Goal: Task Accomplishment & Management: Manage account settings

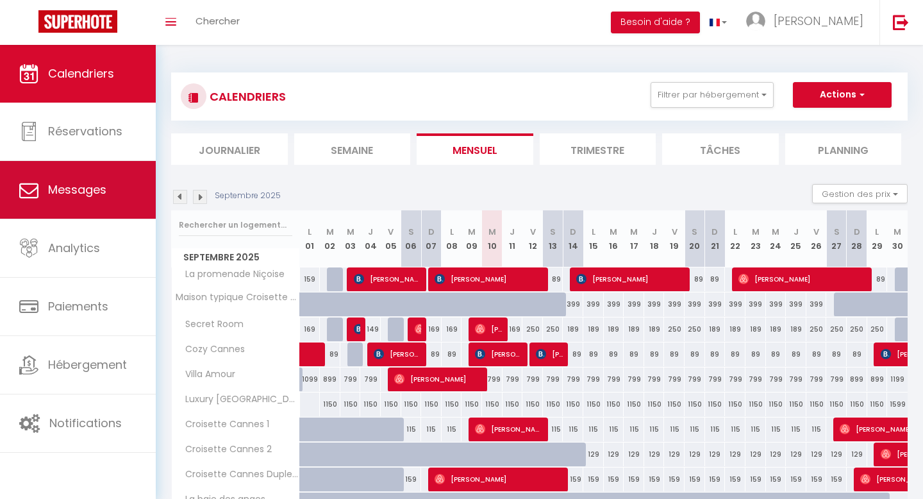
click at [103, 190] on span "Messages" at bounding box center [77, 189] width 58 height 16
select select "message"
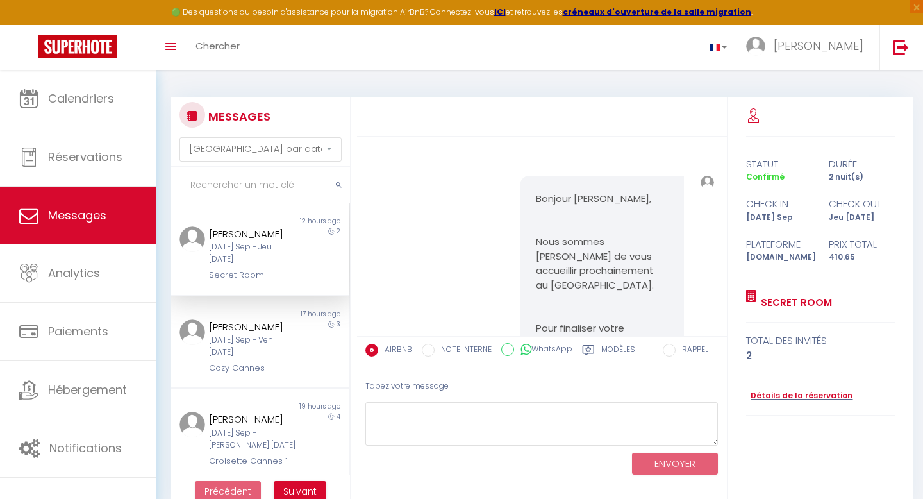
scroll to position [4077, 0]
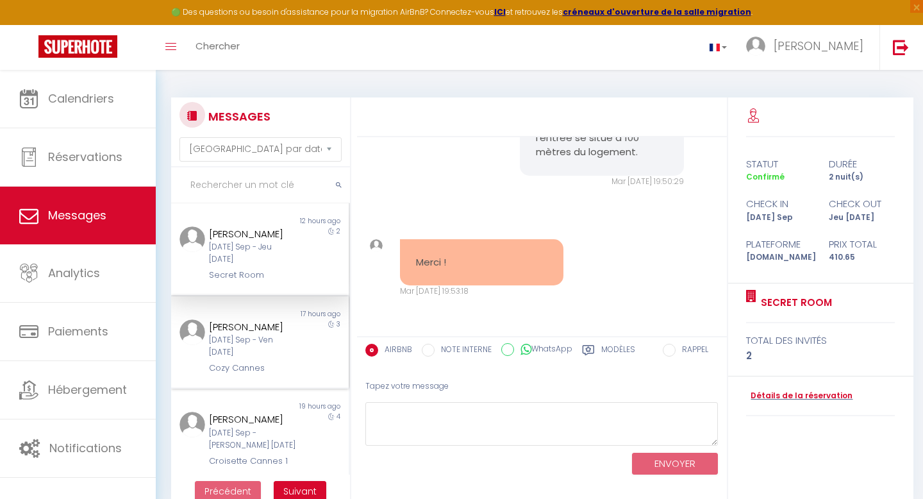
click at [297, 331] on div "[PERSON_NAME] [DATE] Sep - Ven [DATE] Cozy Cannes" at bounding box center [252, 347] width 103 height 56
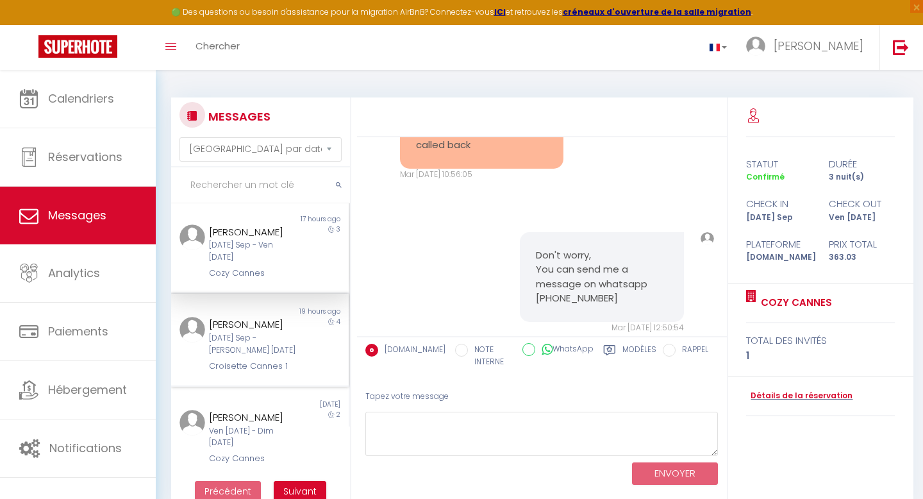
scroll to position [104, 0]
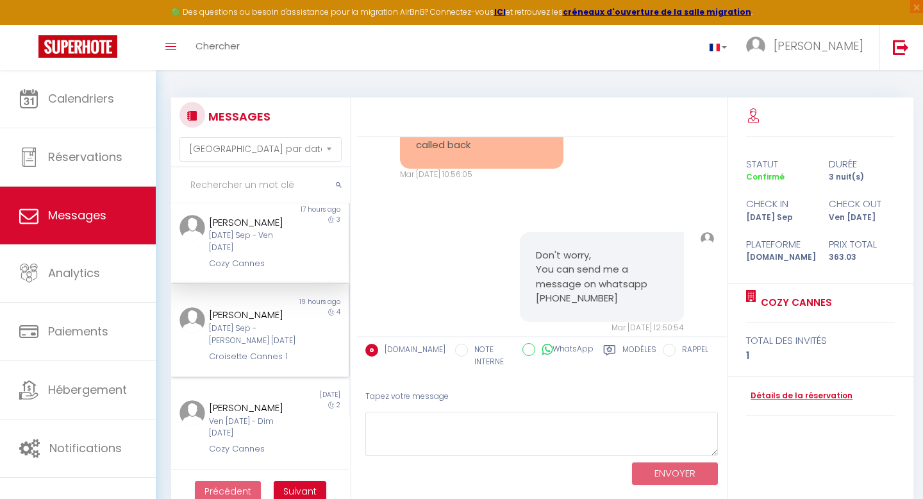
click at [242, 345] on div "[DATE] Sep - [PERSON_NAME] [DATE]" at bounding box center [252, 334] width 87 height 24
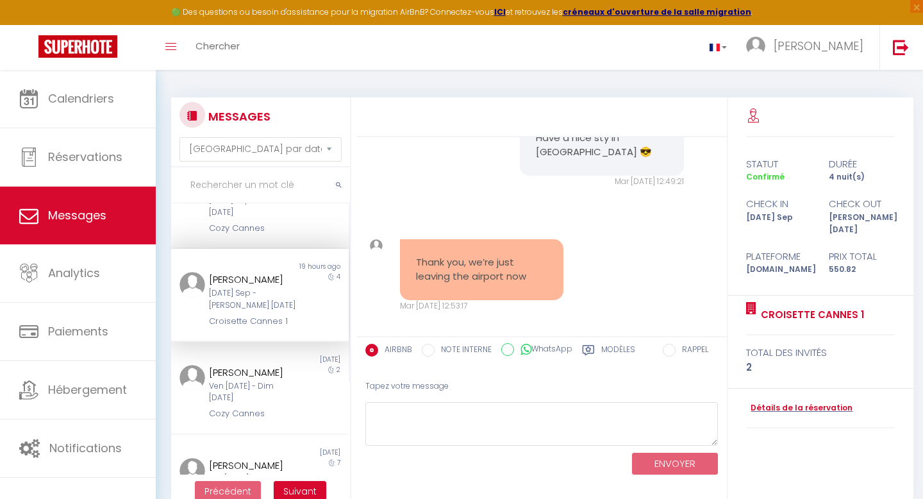
scroll to position [146, 0]
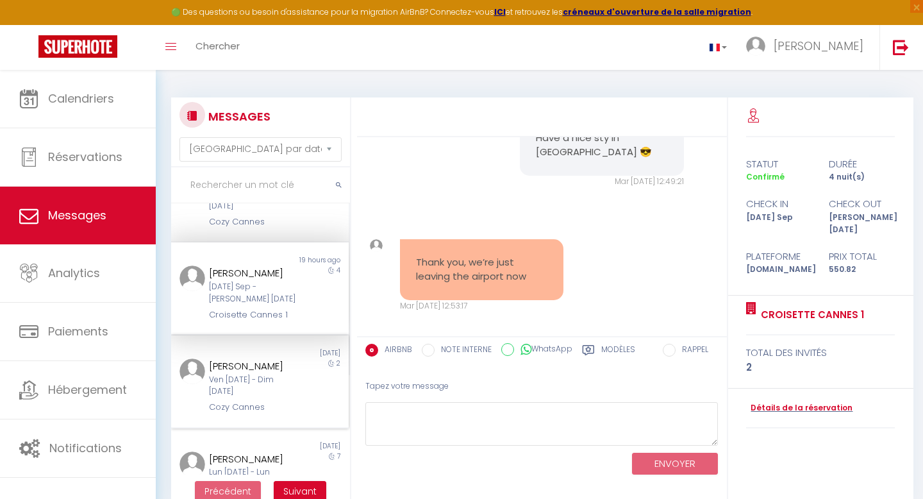
click at [235, 367] on div "[PERSON_NAME]" at bounding box center [252, 365] width 87 height 15
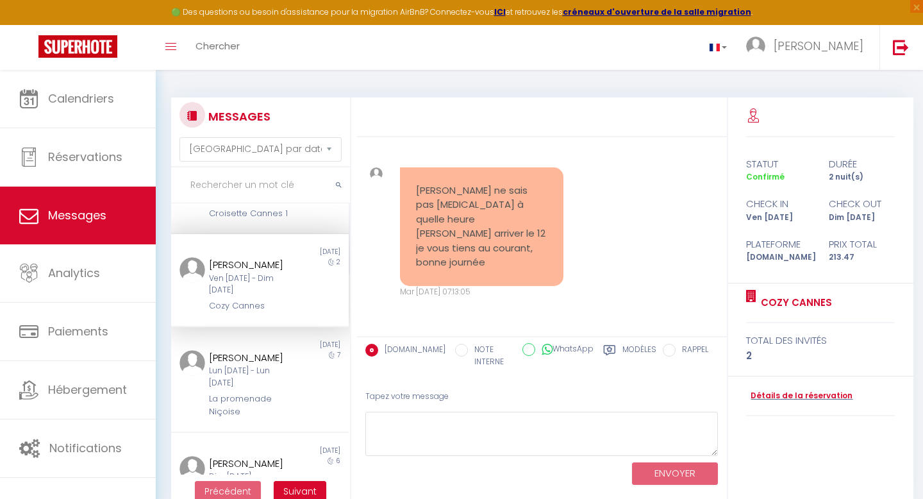
scroll to position [252, 0]
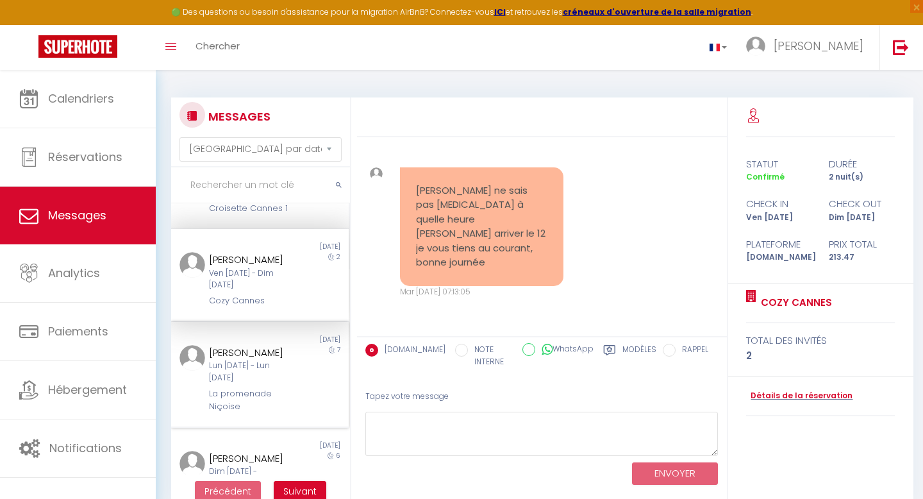
click at [243, 385] on div "[PERSON_NAME] Lun [DATE] - Lun [DATE] La promenade Niçoise" at bounding box center [252, 379] width 103 height 69
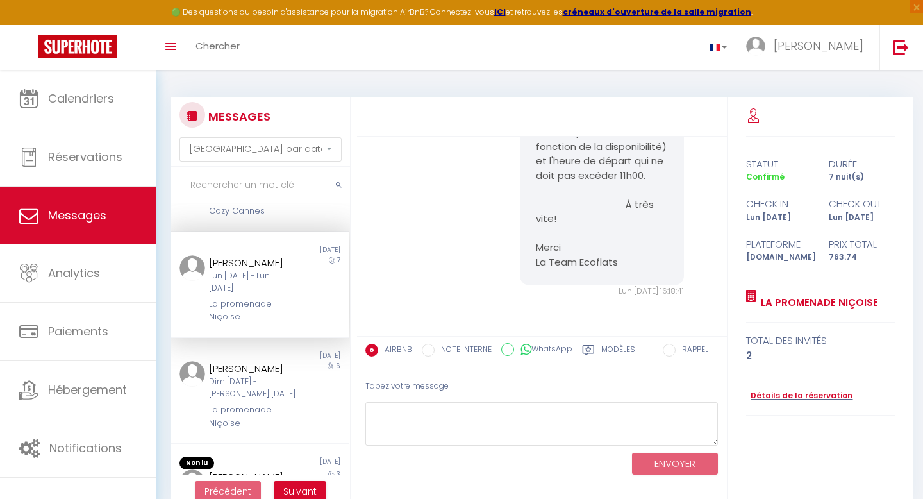
scroll to position [442, 0]
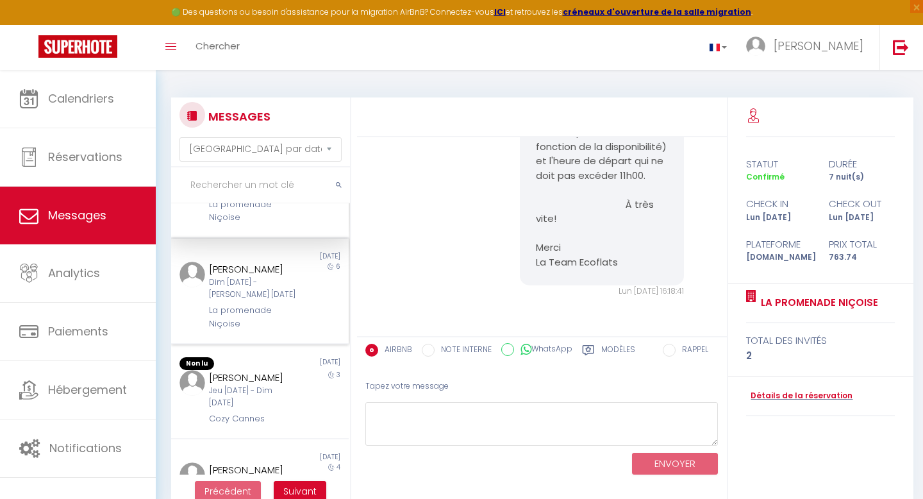
click at [247, 324] on div "La promenade Niçoise" at bounding box center [252, 317] width 87 height 26
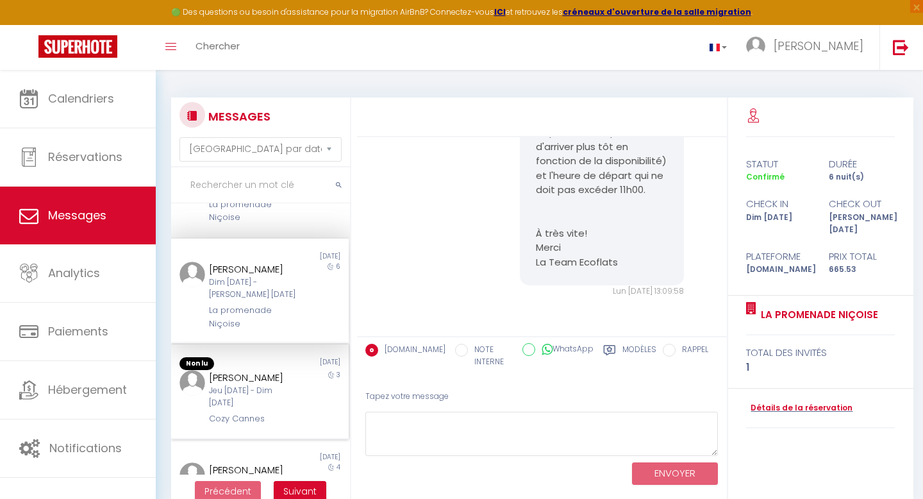
click at [244, 385] on div "[PERSON_NAME]" at bounding box center [252, 377] width 87 height 15
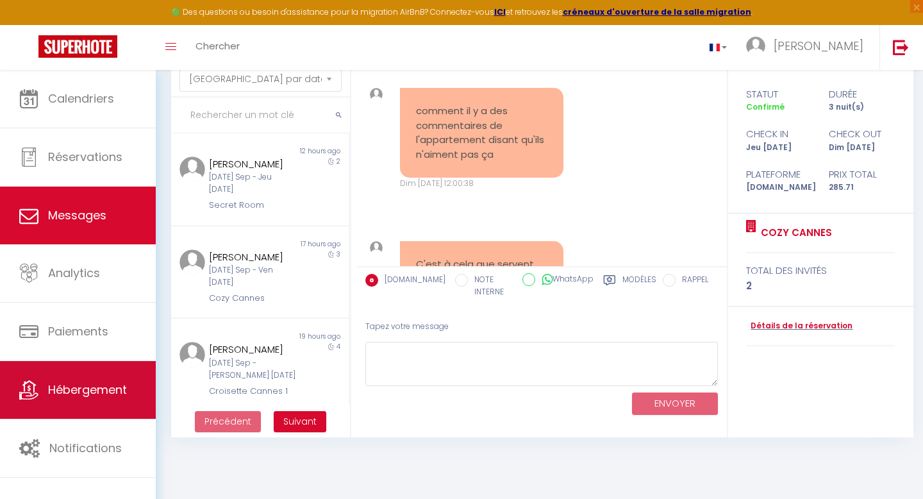
scroll to position [54, 0]
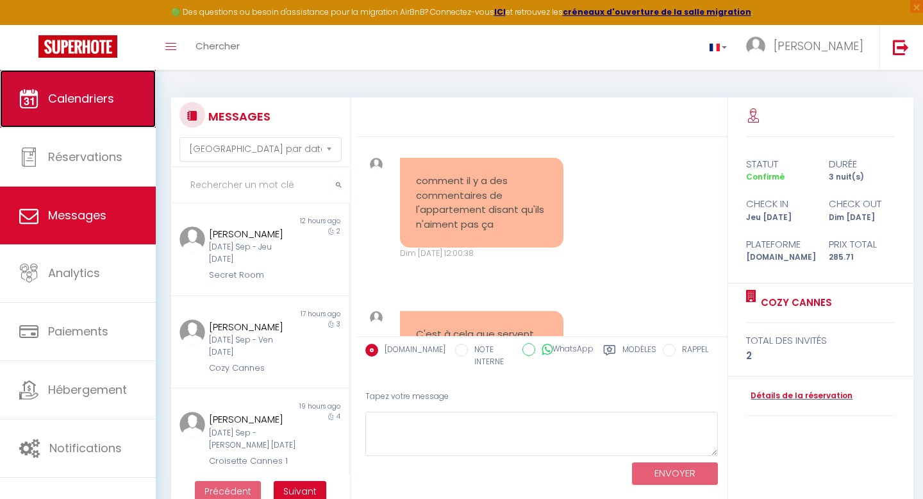
click at [43, 102] on link "Calendriers" at bounding box center [78, 99] width 156 height 58
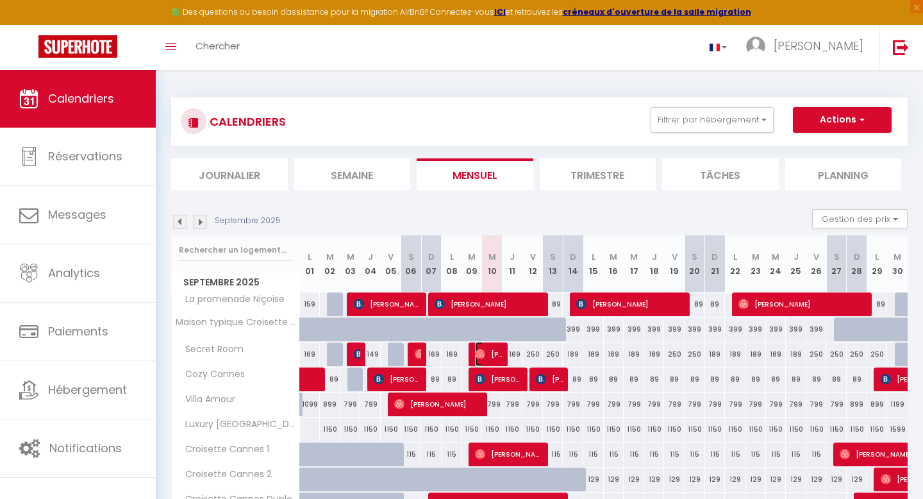
click at [489, 350] on span "[PERSON_NAME]" at bounding box center [489, 354] width 28 height 24
select select "OK"
select select "0"
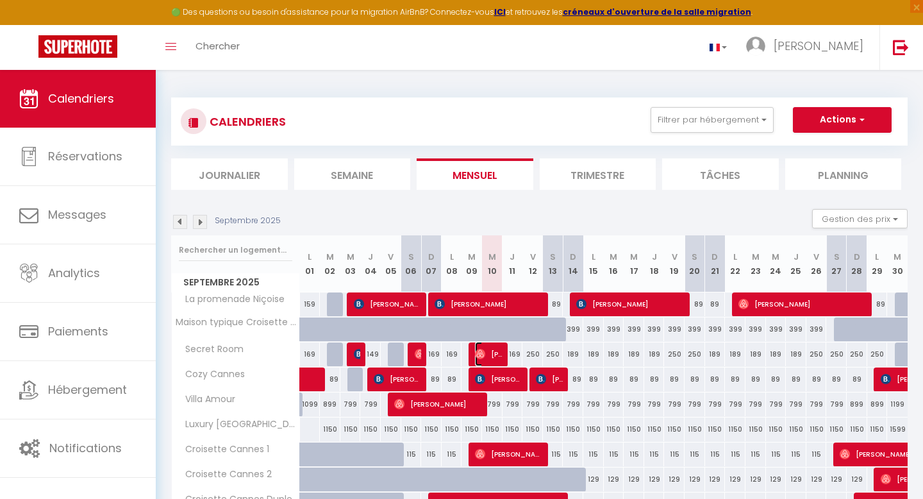
select select "1"
select select
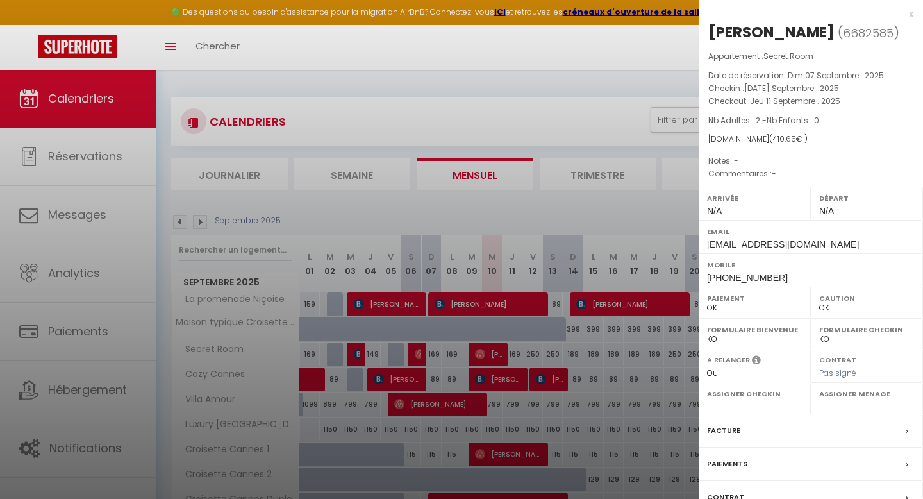
click at [489, 350] on div at bounding box center [461, 249] width 923 height 499
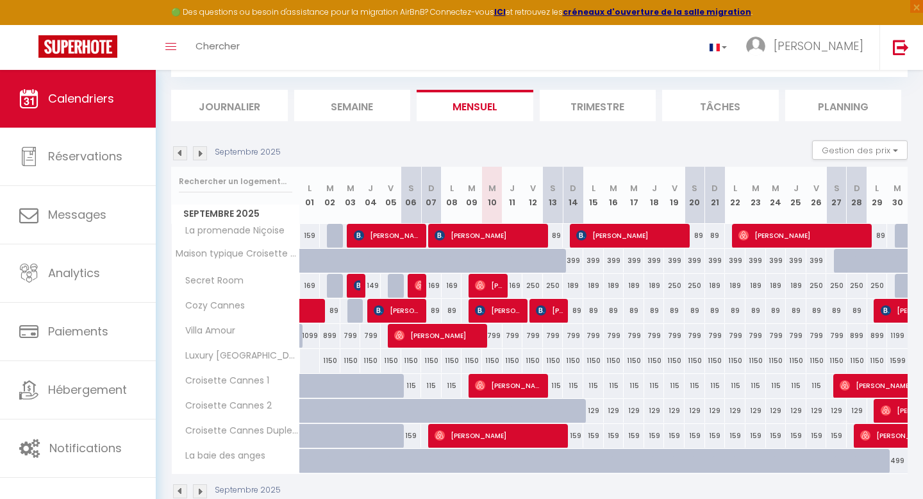
scroll to position [96, 0]
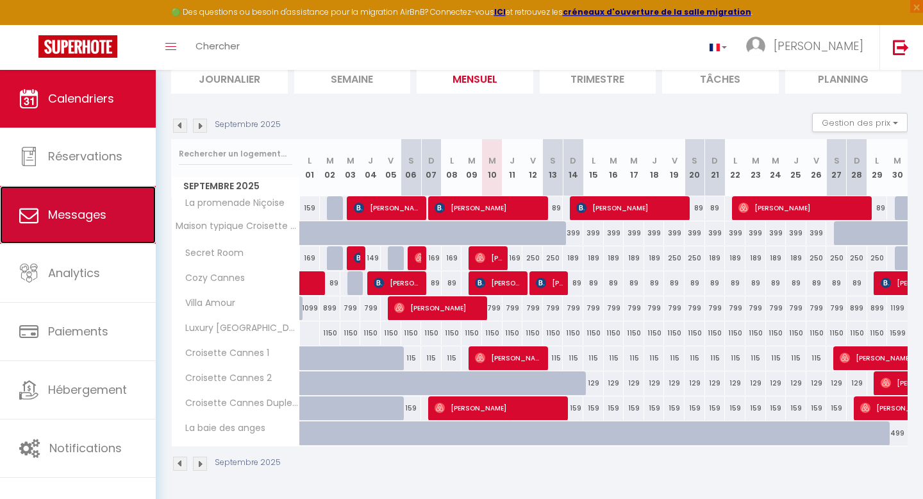
click at [71, 226] on link "Messages" at bounding box center [78, 215] width 156 height 58
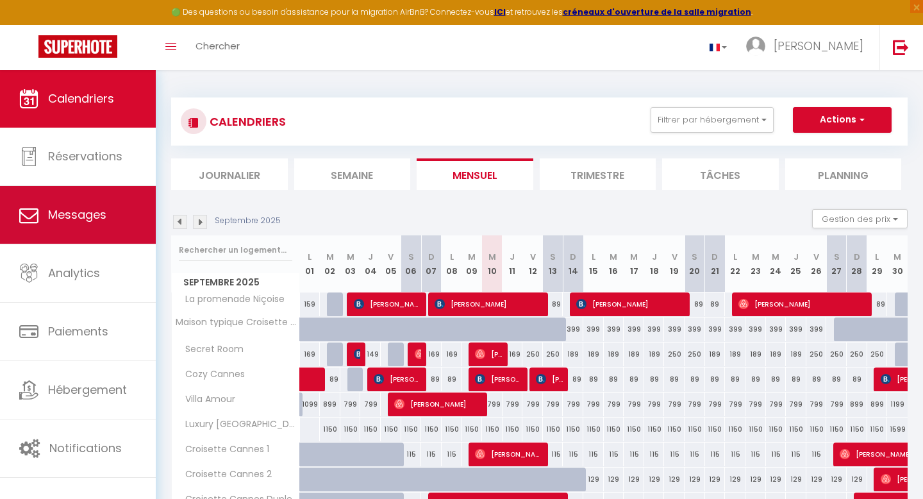
select select "message"
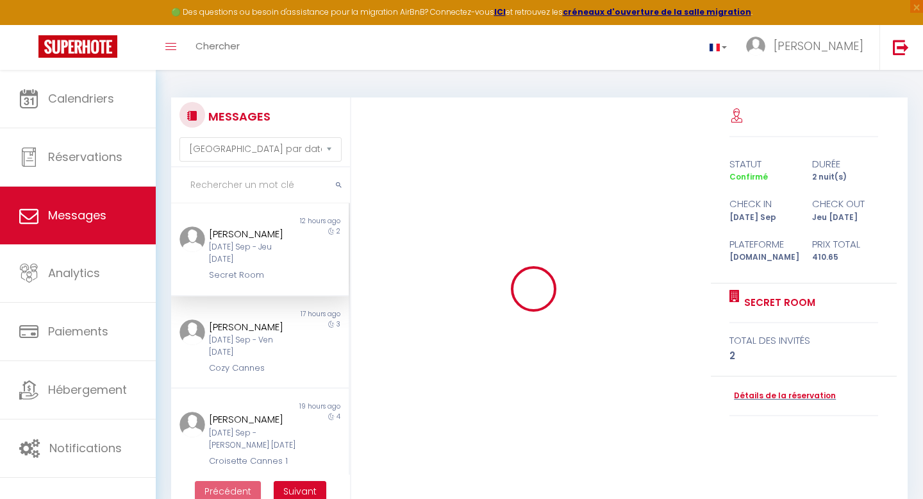
scroll to position [4077, 0]
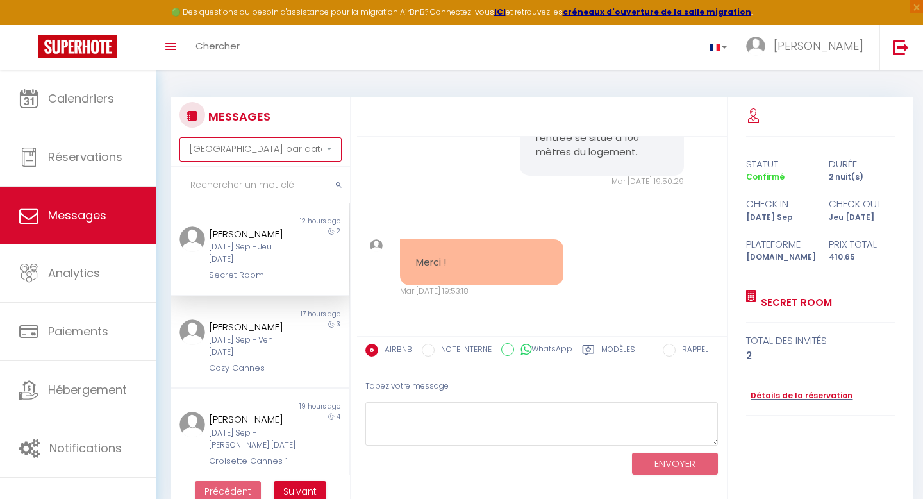
click at [232, 151] on select "Trier par date de réservation Trier par date de message" at bounding box center [259, 149] width 161 height 24
click at [179, 137] on select "Trier par date de réservation Trier par date de message" at bounding box center [259, 149] width 161 height 24
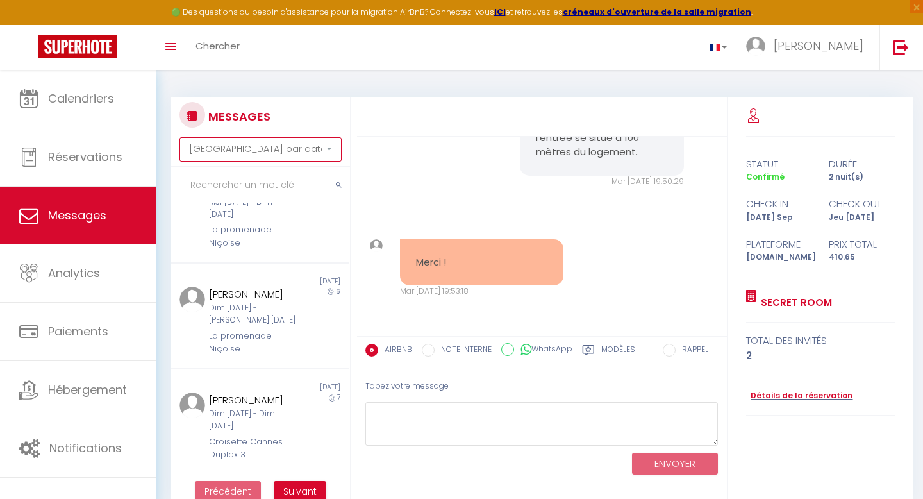
scroll to position [70, 0]
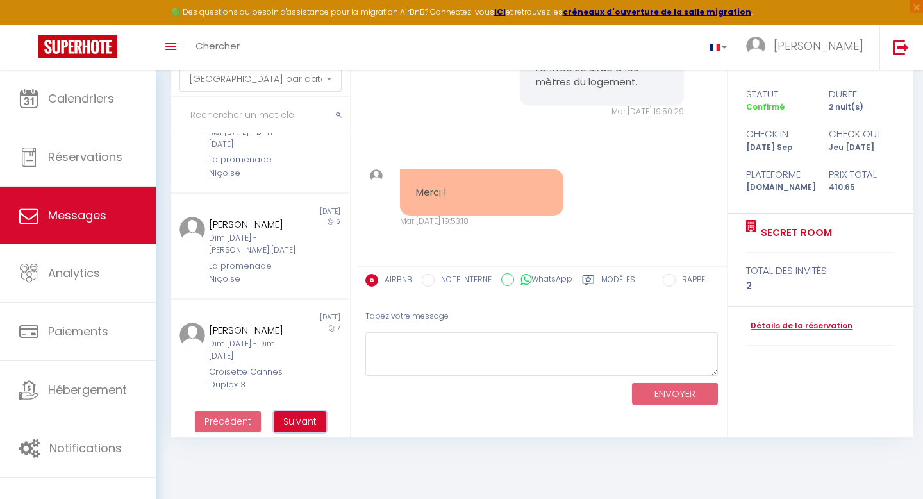
click at [291, 413] on button "Suivant" at bounding box center [300, 422] width 53 height 22
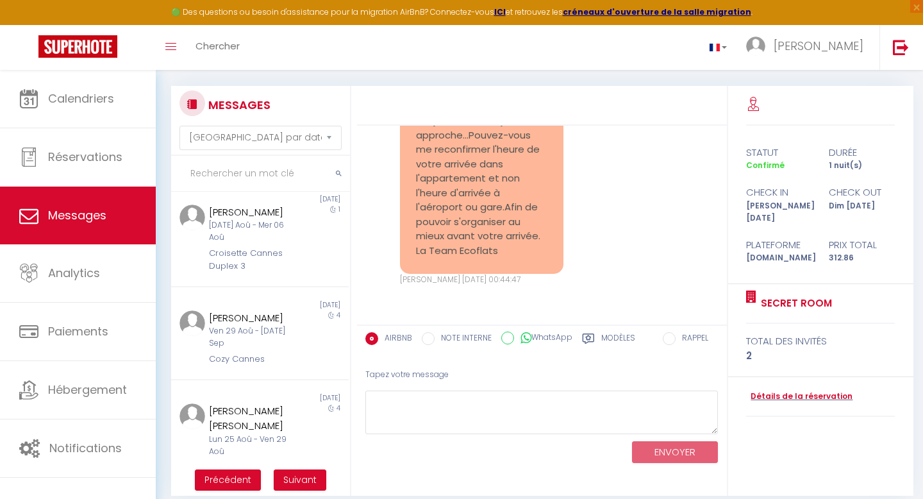
scroll to position [502, 0]
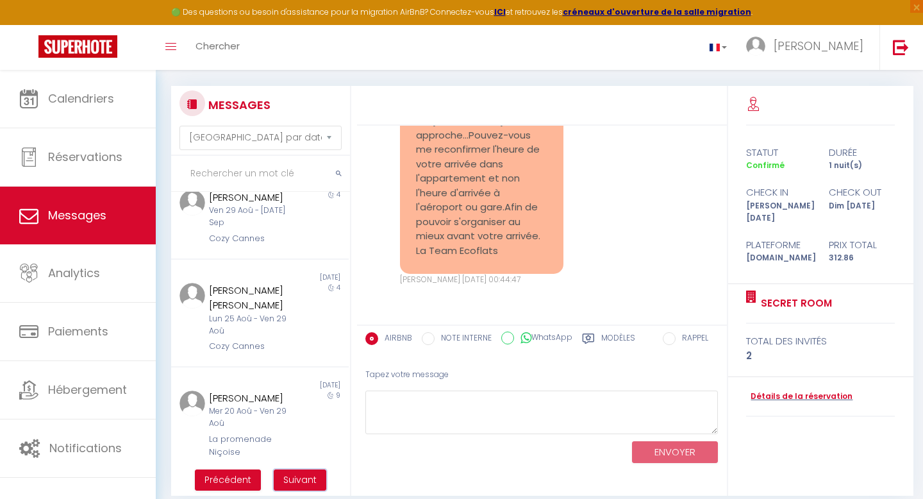
click at [306, 478] on span "Suivant" at bounding box center [299, 479] width 33 height 13
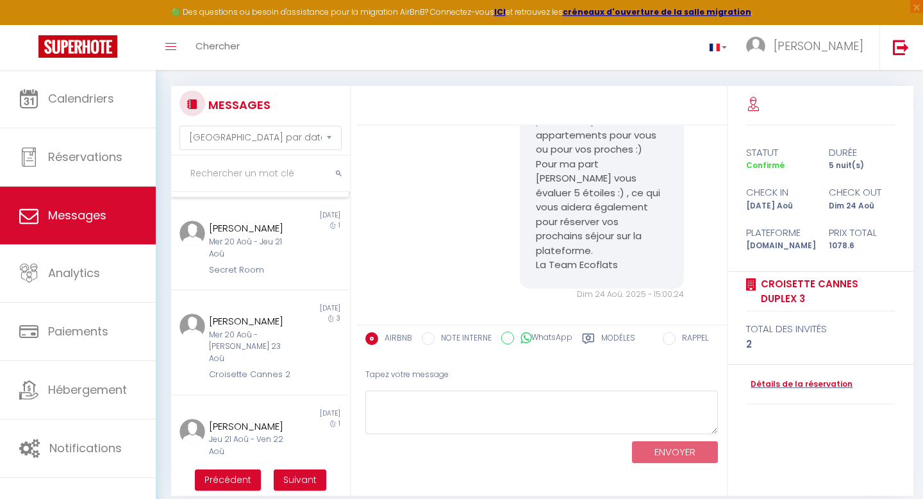
scroll to position [70, 0]
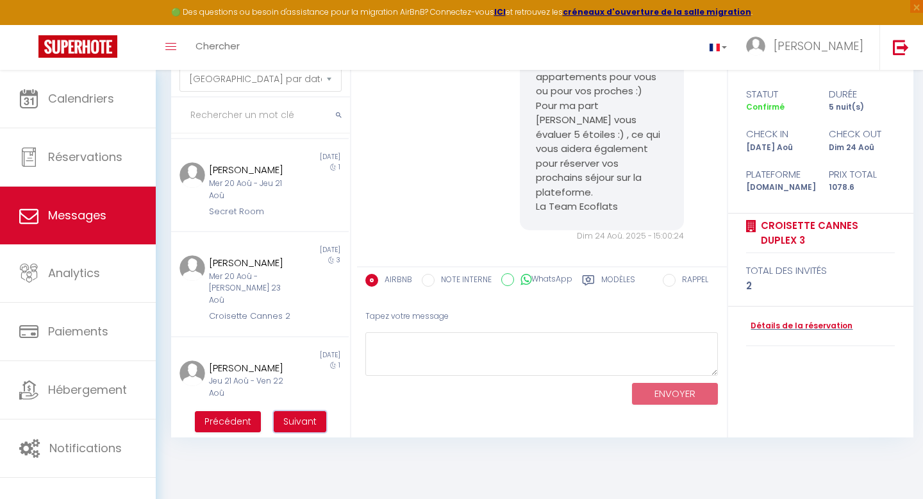
click at [286, 419] on span "Suivant" at bounding box center [299, 421] width 33 height 13
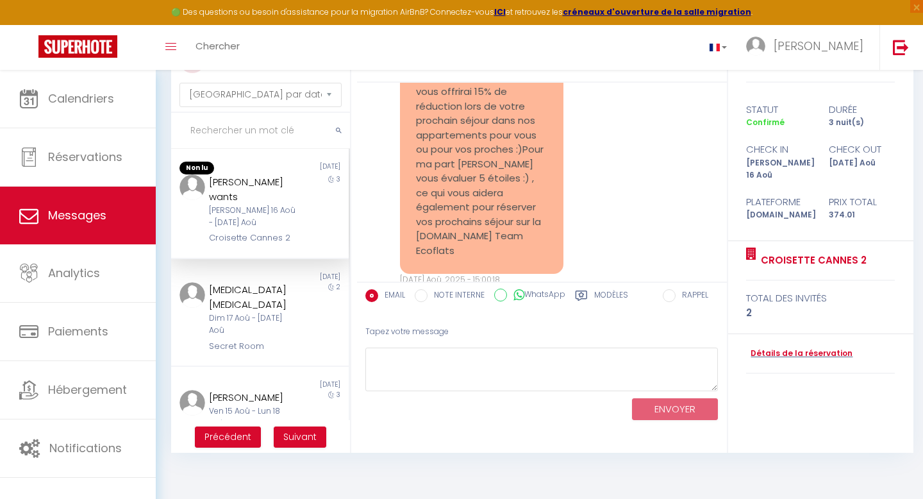
scroll to position [53, 0]
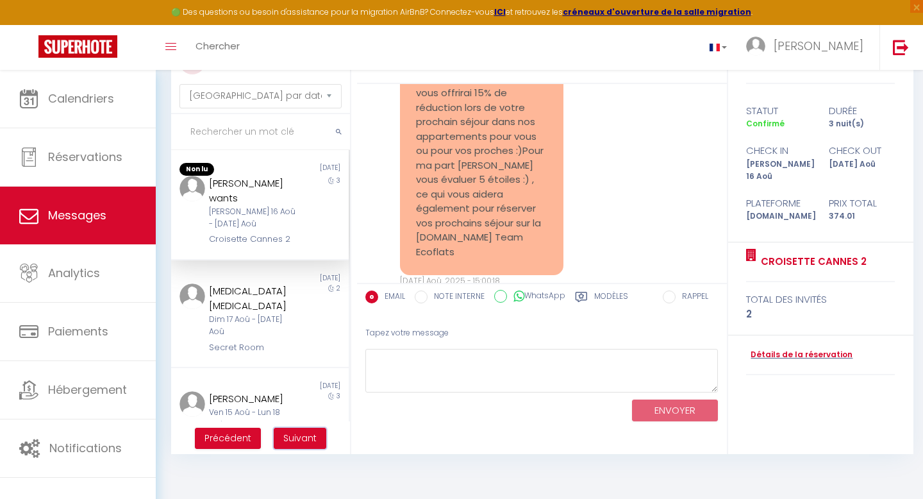
click at [295, 431] on button "Suivant" at bounding box center [300, 438] width 53 height 22
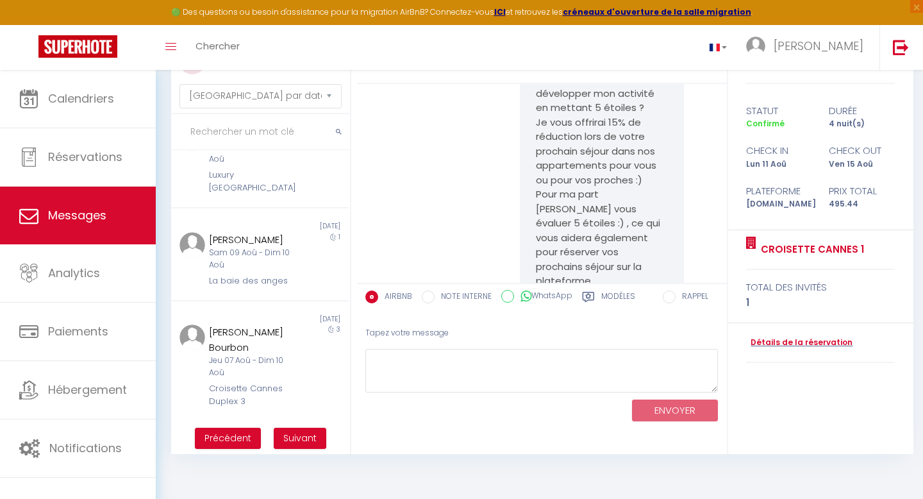
scroll to position [70, 0]
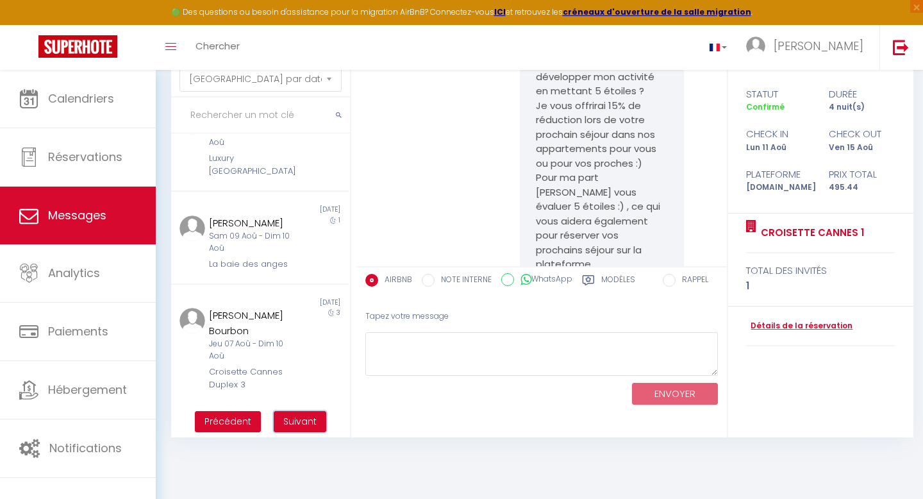
click at [290, 414] on button "Suivant" at bounding box center [300, 422] width 53 height 22
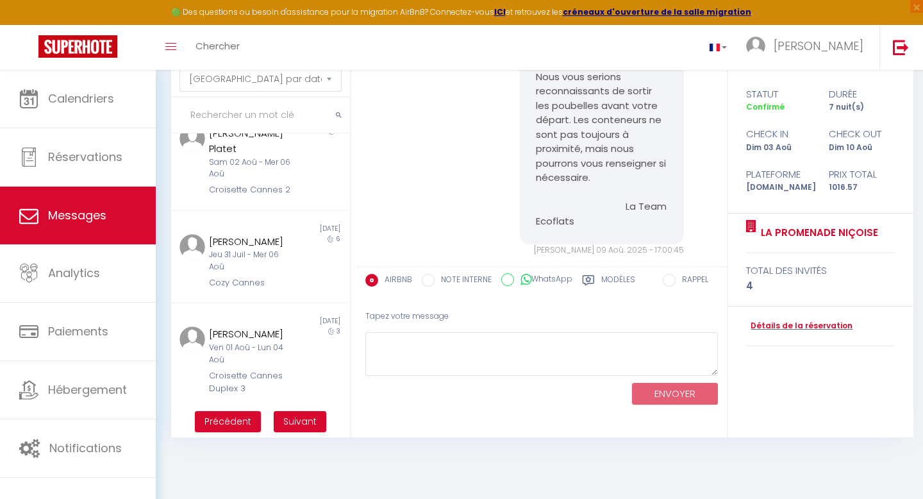
scroll to position [618, 0]
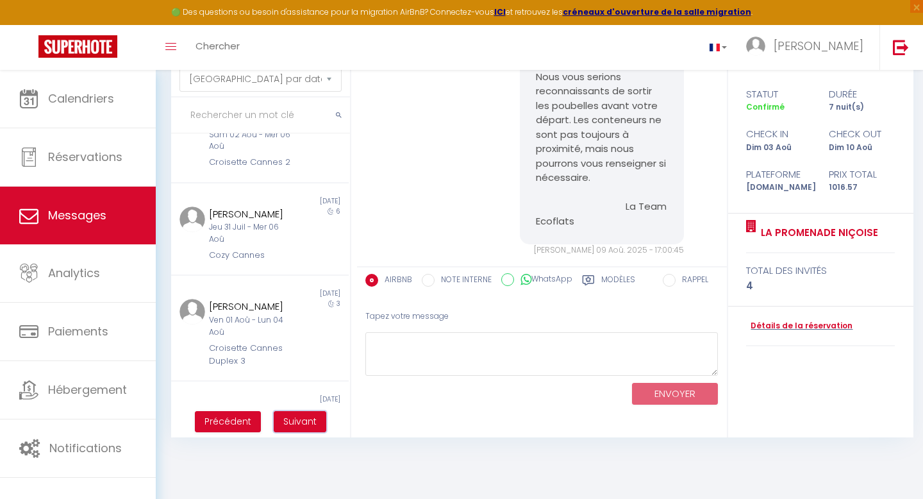
click at [290, 427] on span "Suivant" at bounding box center [299, 421] width 33 height 13
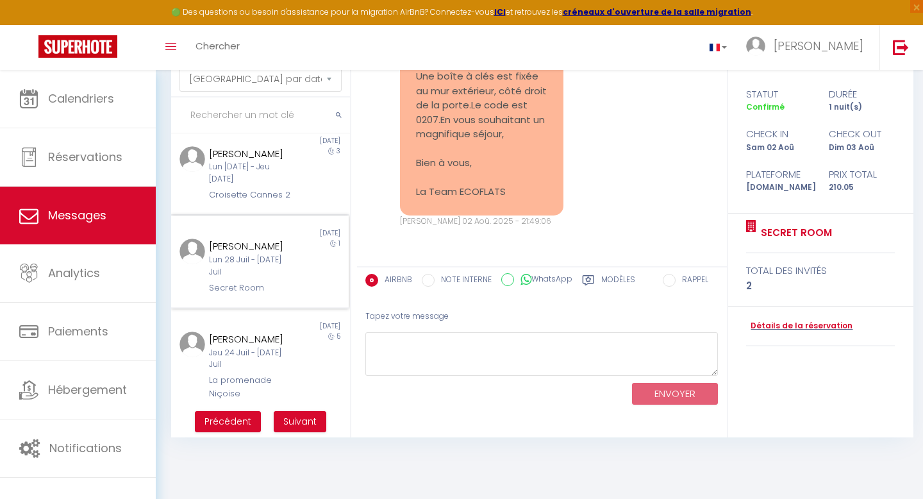
scroll to position [658, 0]
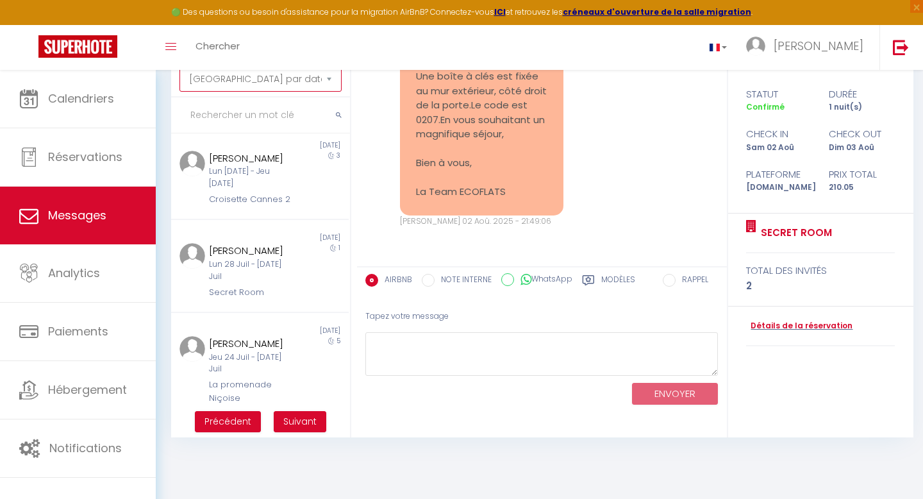
click at [328, 81] on select "Trier par date de réservation Trier par date de message" at bounding box center [259, 79] width 161 height 24
click at [179, 67] on select "Trier par date de réservation Trier par date de message" at bounding box center [259, 79] width 161 height 24
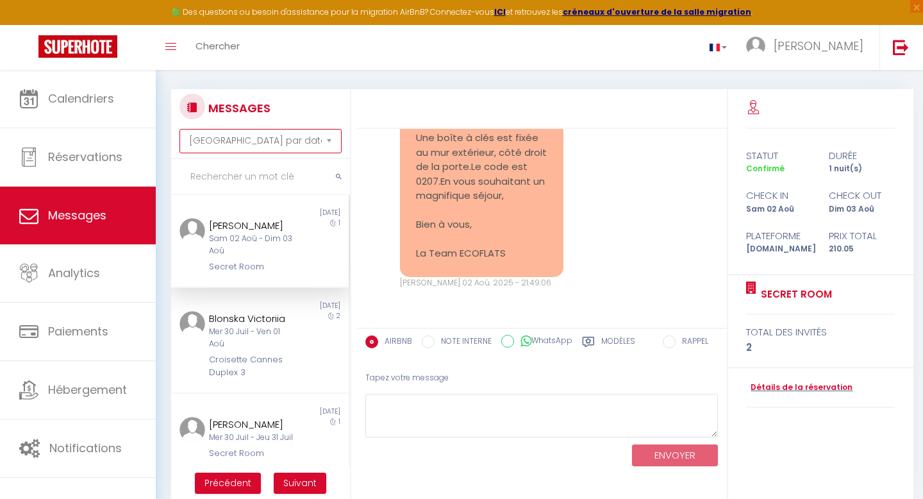
scroll to position [0, 0]
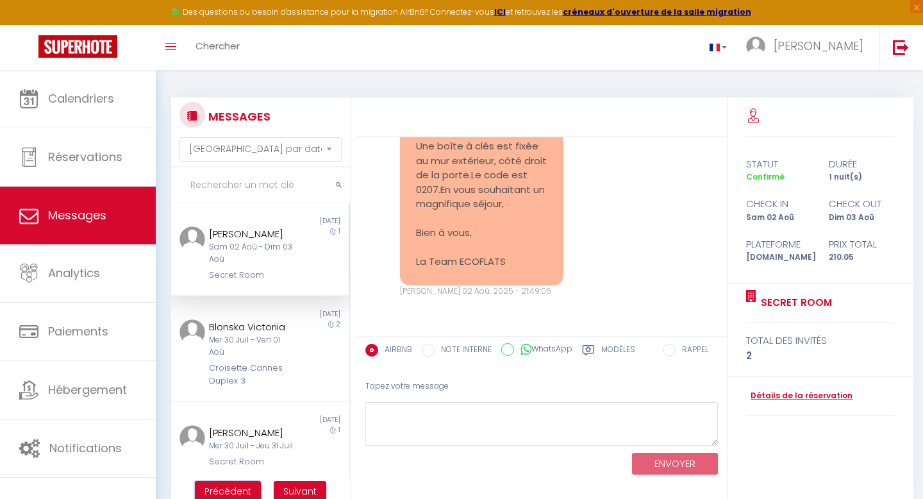
click at [222, 490] on span "Précédent" at bounding box center [227, 490] width 47 height 13
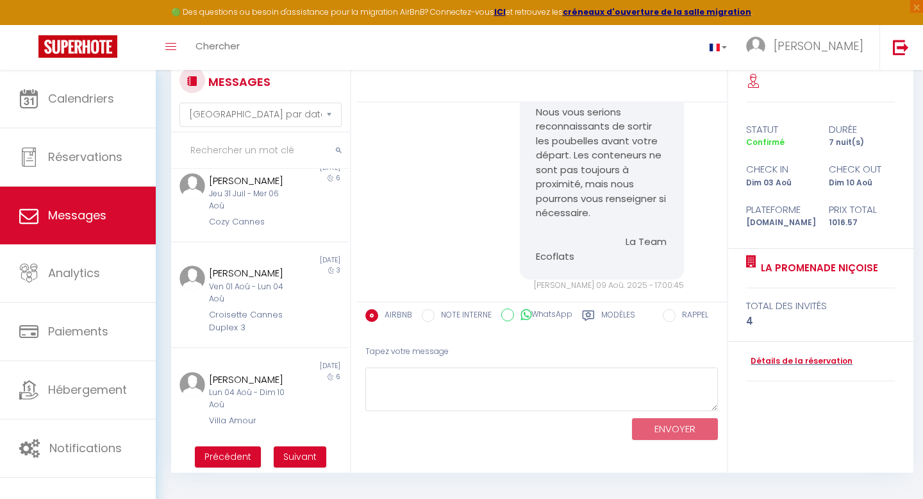
scroll to position [46, 0]
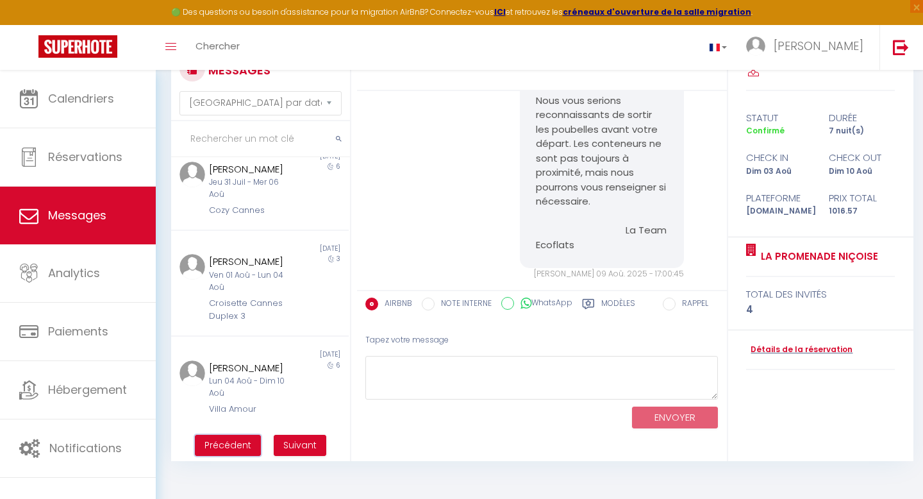
click at [223, 446] on span "Précédent" at bounding box center [227, 444] width 47 height 13
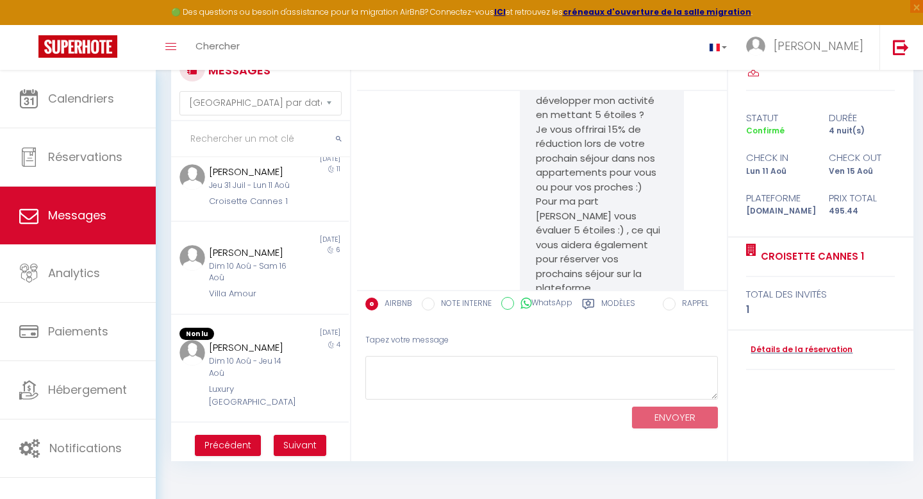
scroll to position [707, 0]
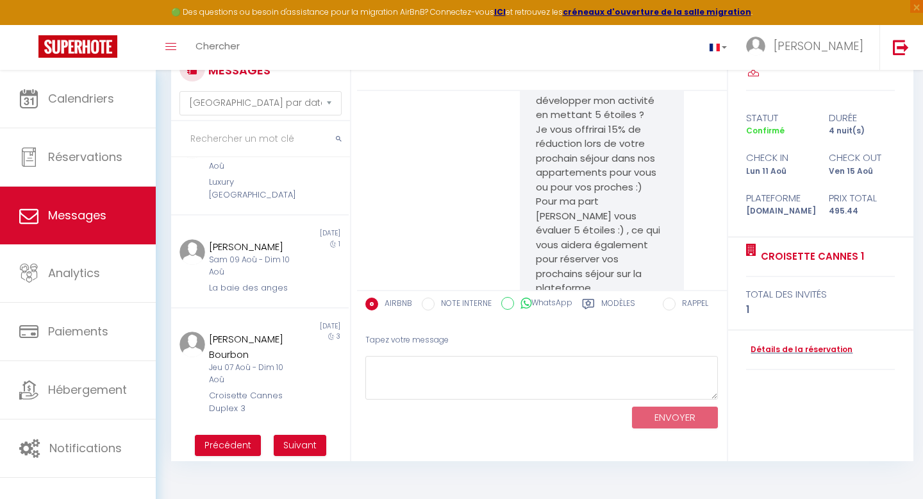
click at [244, 433] on ul "Précédent Suivant" at bounding box center [260, 444] width 179 height 33
click at [244, 445] on span "Précédent" at bounding box center [227, 444] width 47 height 13
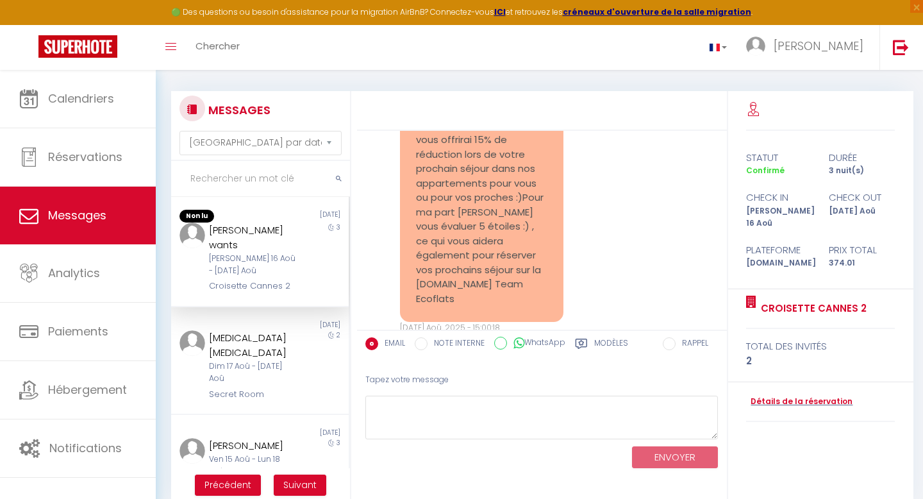
scroll to position [0, 0]
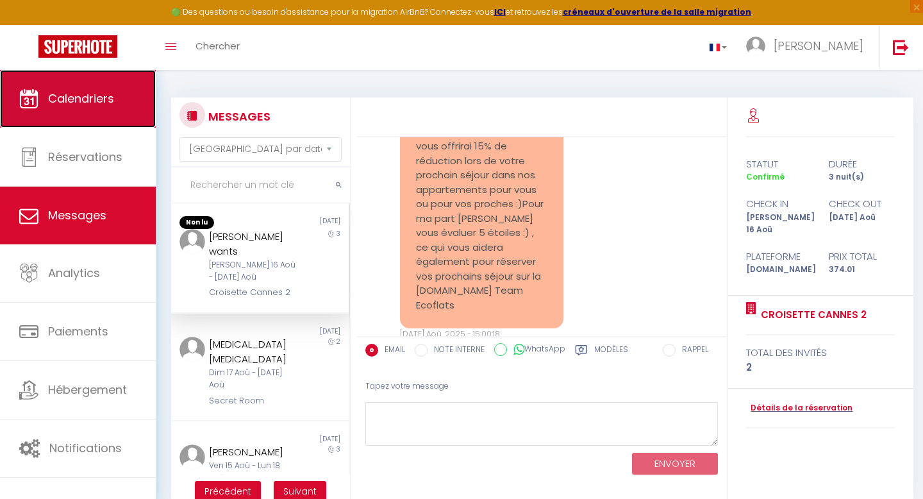
click at [120, 112] on link "Calendriers" at bounding box center [78, 99] width 156 height 58
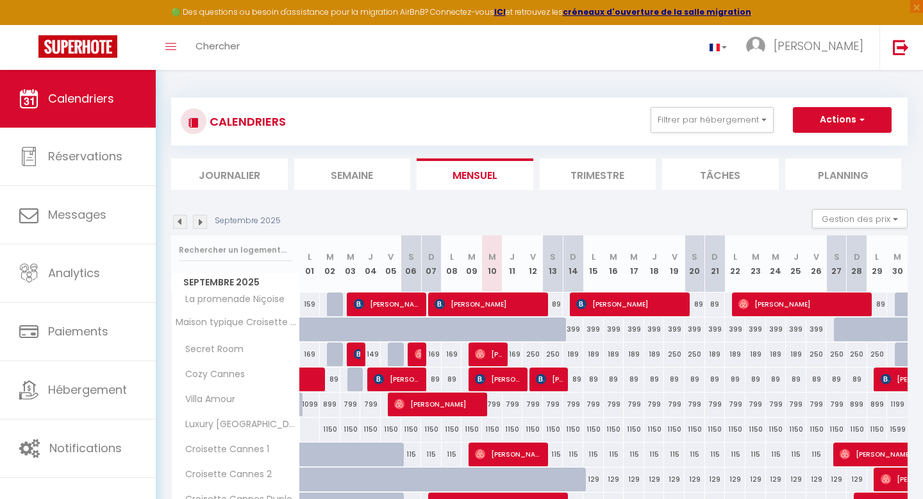
click at [182, 219] on img at bounding box center [180, 222] width 14 height 14
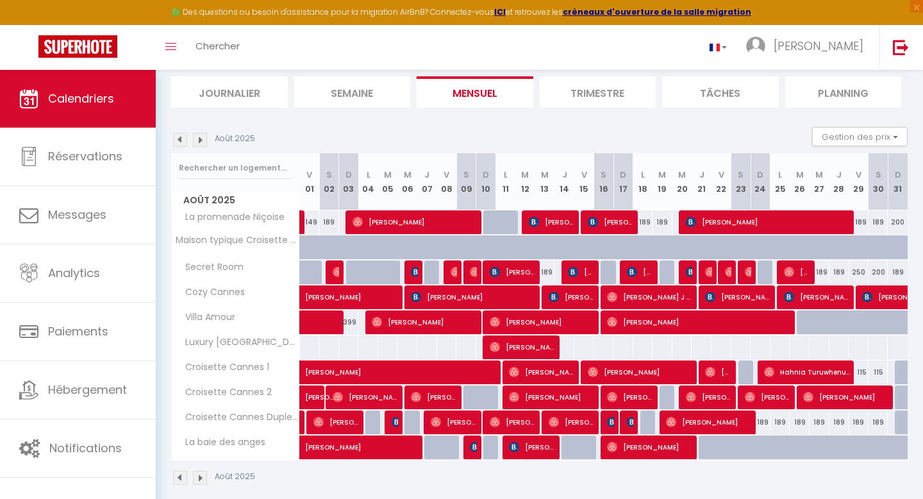
scroll to position [85, 0]
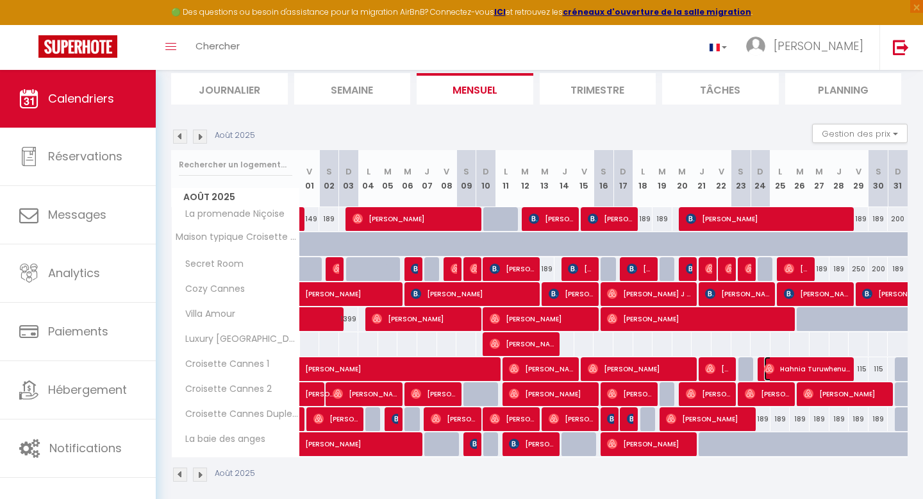
click at [793, 363] on span "Hahnia Turuwhenua" at bounding box center [807, 368] width 86 height 24
select select "OK"
select select "1"
select select "0"
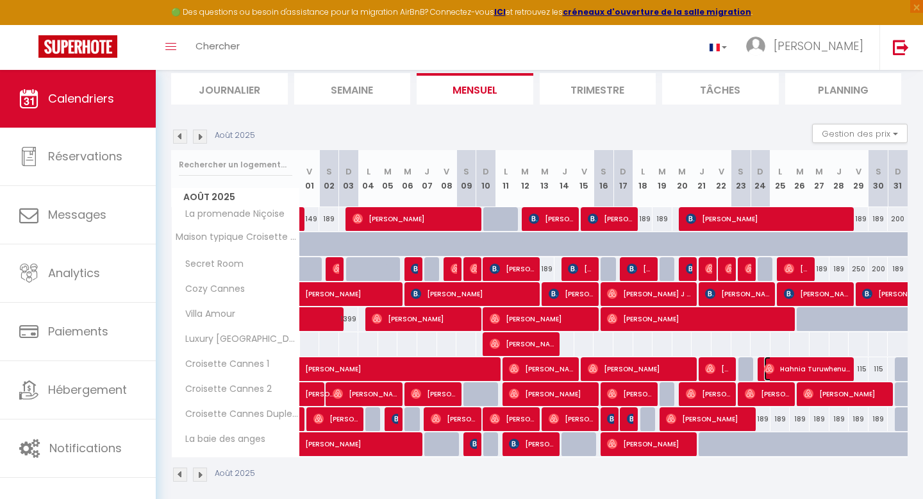
select select "1"
select select
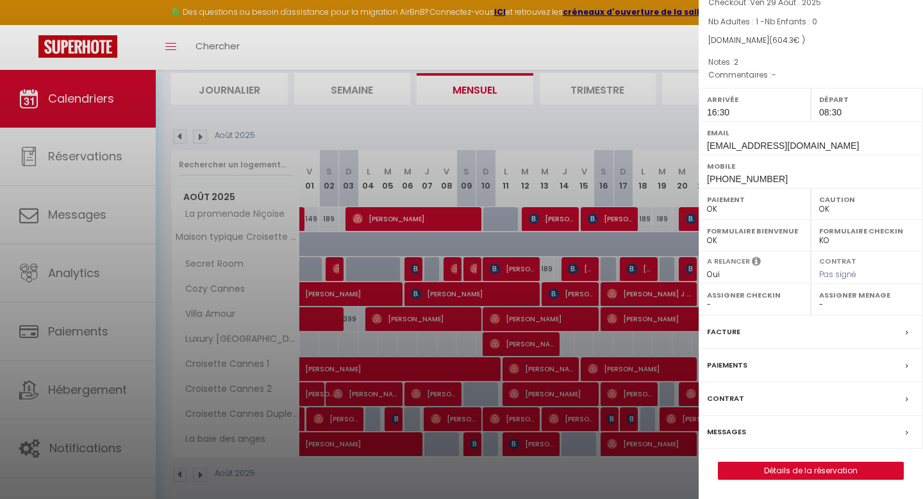
scroll to position [96, 0]
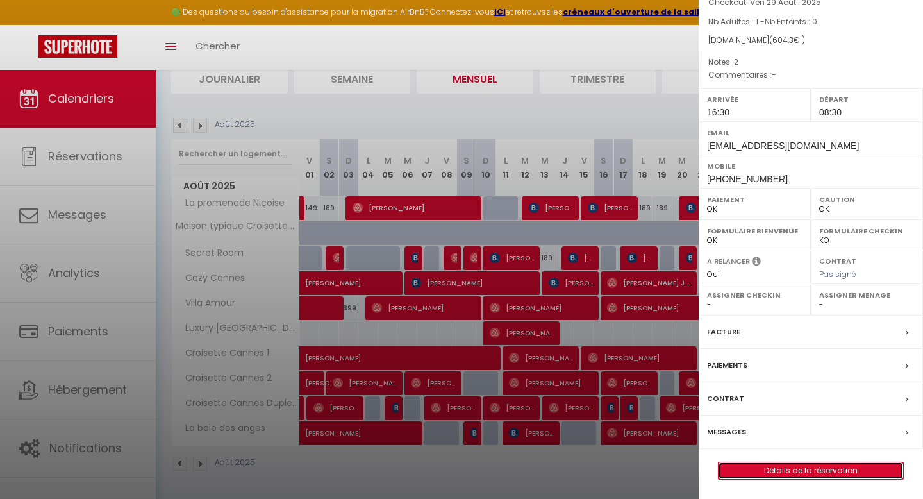
click at [759, 465] on link "Détails de la réservation" at bounding box center [810, 470] width 185 height 17
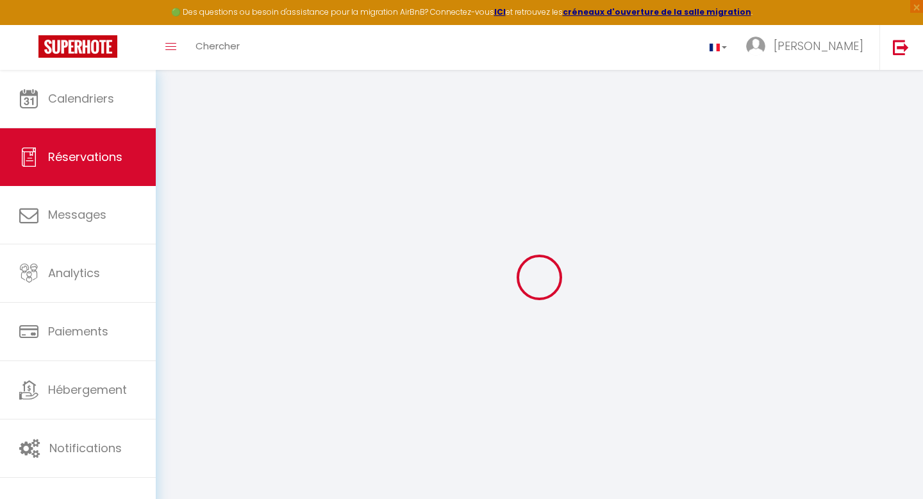
select select
checkbox input "false"
select index
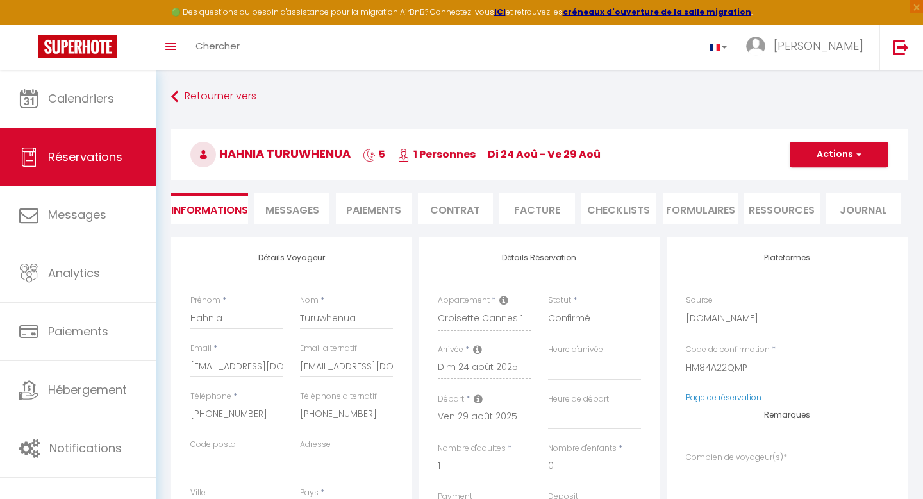
select select
checkbox input "false"
select index
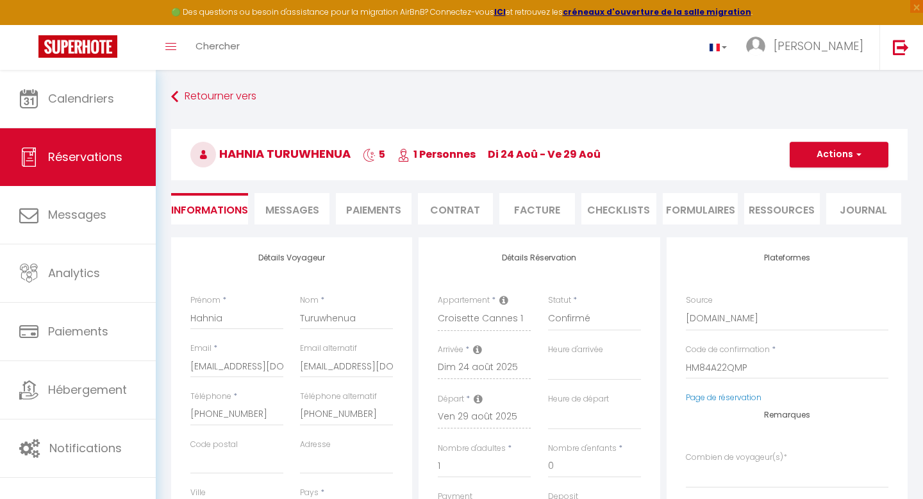
select select
type input "60"
type input "26.8"
select select
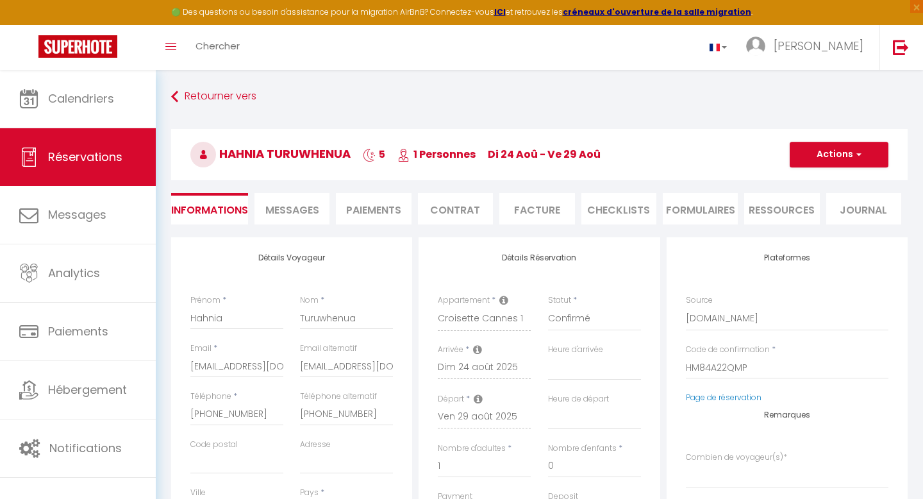
checkbox input "false"
select index
select select
checkbox input "false"
select index
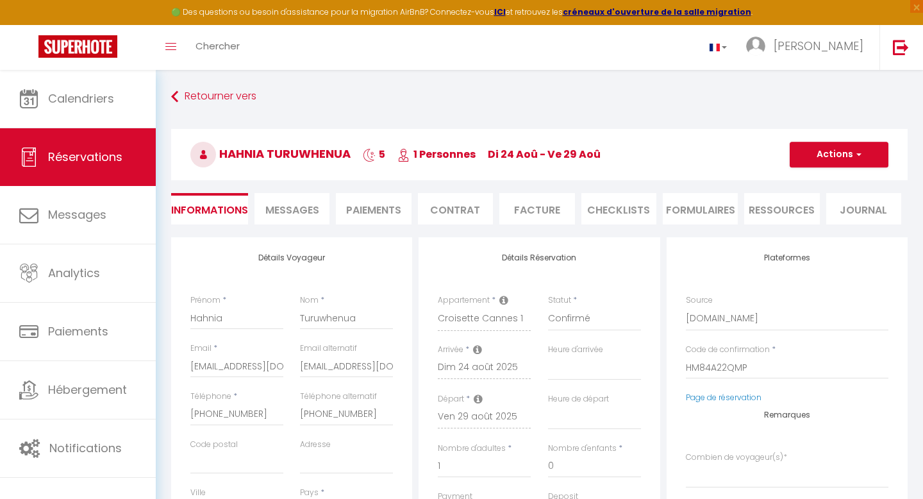
select select "16:30"
select select "08:30"
click at [286, 208] on span "Messages" at bounding box center [292, 209] width 54 height 15
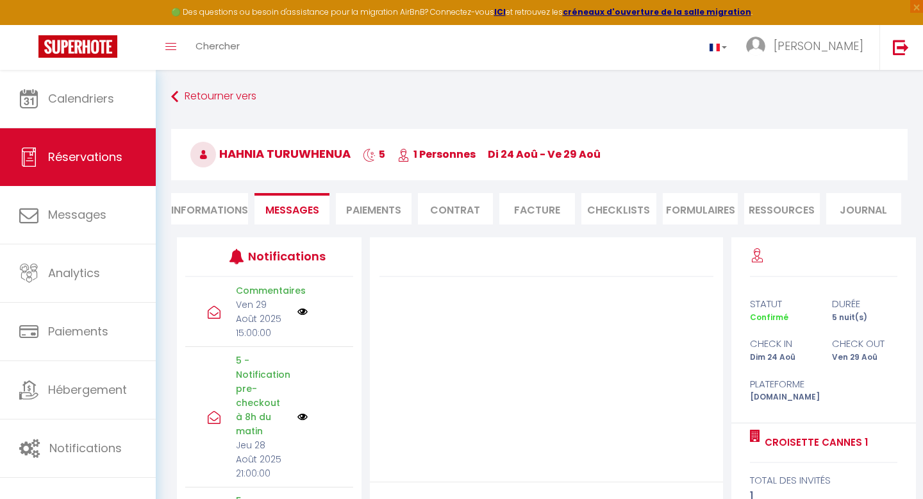
click at [211, 206] on li "Informations" at bounding box center [209, 208] width 77 height 31
select select
select index
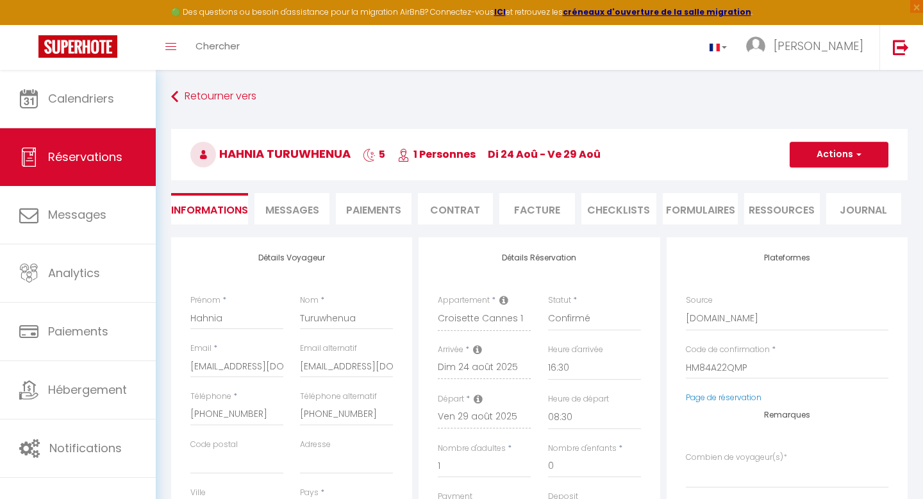
click at [366, 204] on li "Paiements" at bounding box center [373, 208] width 75 height 31
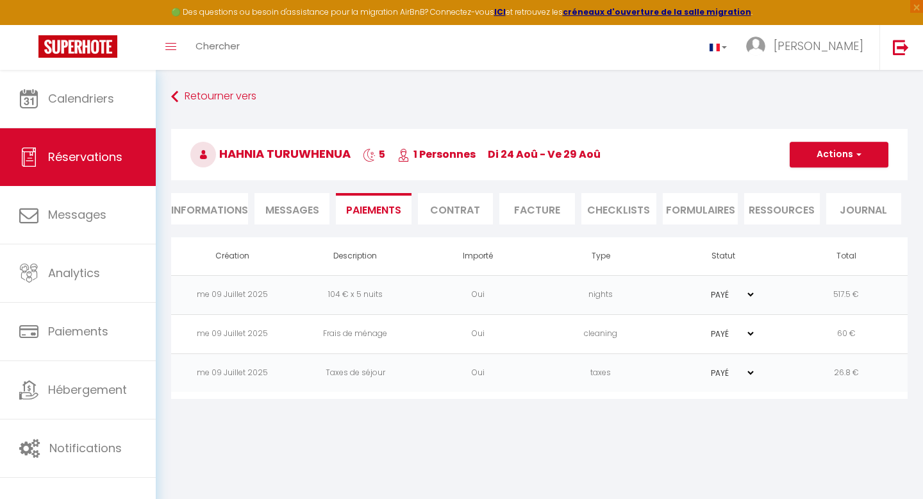
click at [283, 204] on span "Messages" at bounding box center [292, 209] width 54 height 15
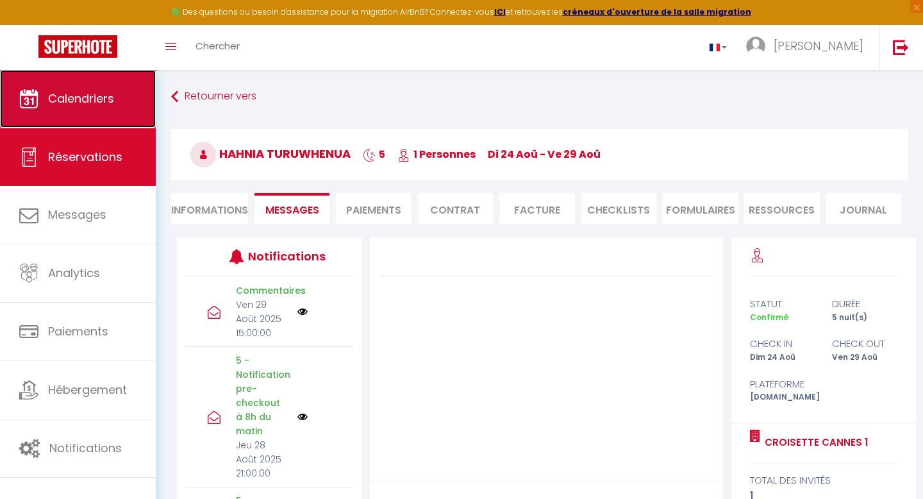
click at [63, 111] on link "Calendriers" at bounding box center [78, 99] width 156 height 58
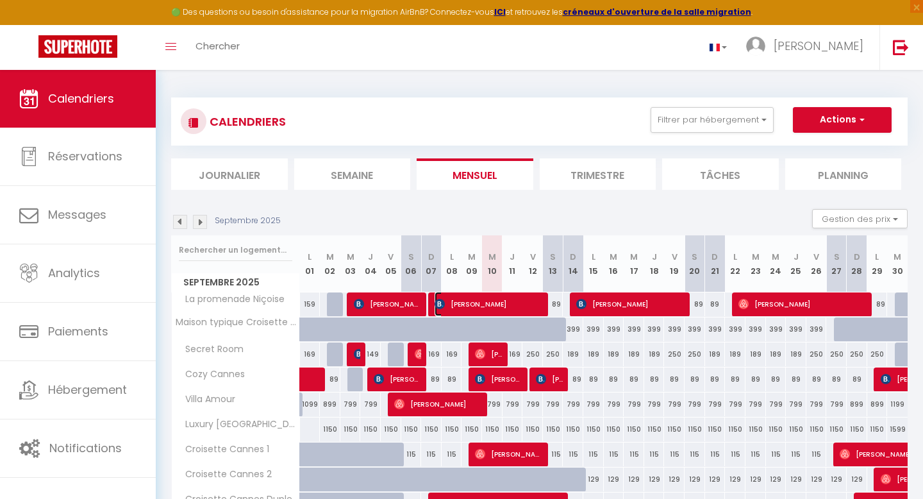
click at [516, 311] on span "[PERSON_NAME]" at bounding box center [489, 304] width 110 height 24
select select "OK"
select select "KO"
select select "1"
select select "0"
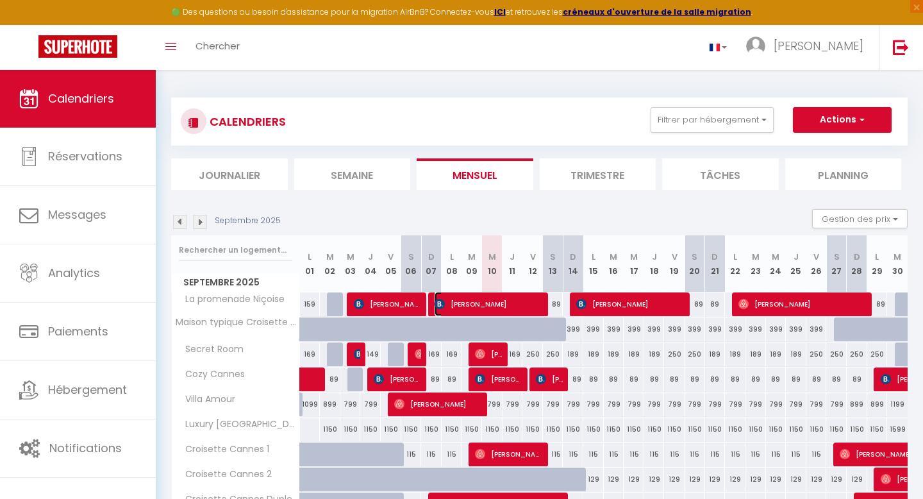
select select "1"
select select
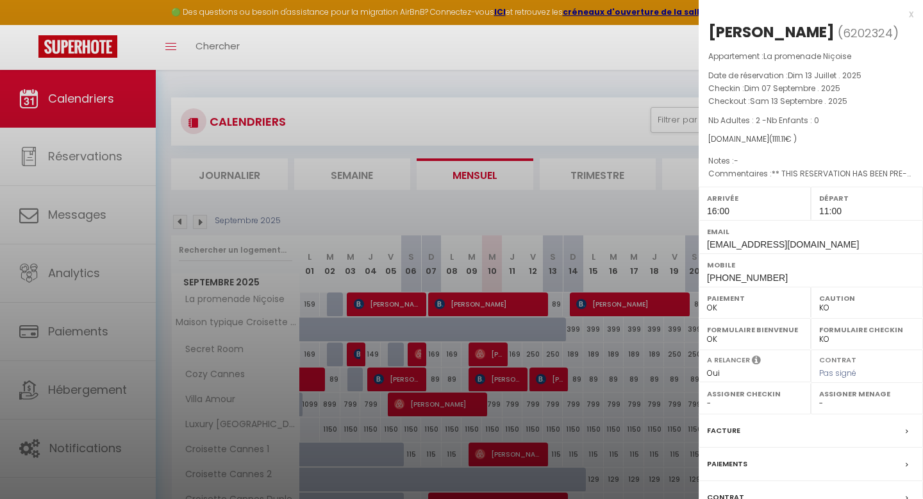
click at [516, 311] on div at bounding box center [461, 249] width 923 height 499
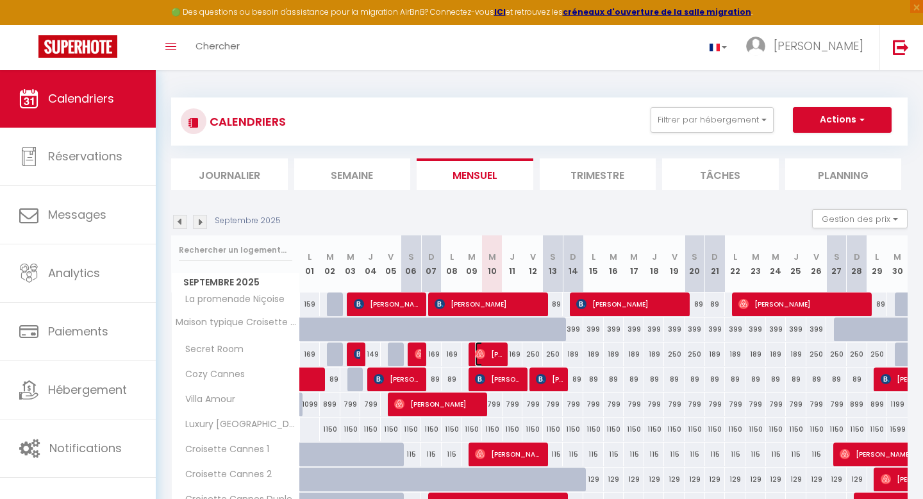
click at [497, 352] on span "[PERSON_NAME]" at bounding box center [489, 354] width 28 height 24
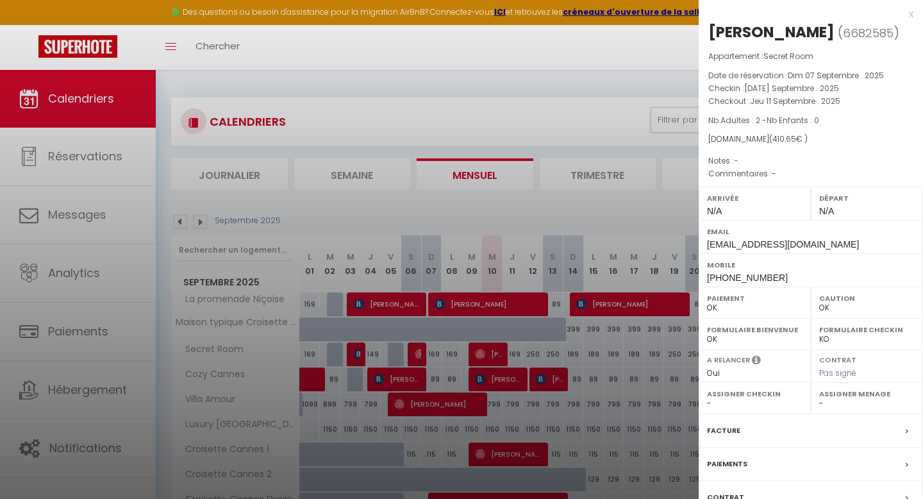
click at [497, 352] on div at bounding box center [461, 249] width 923 height 499
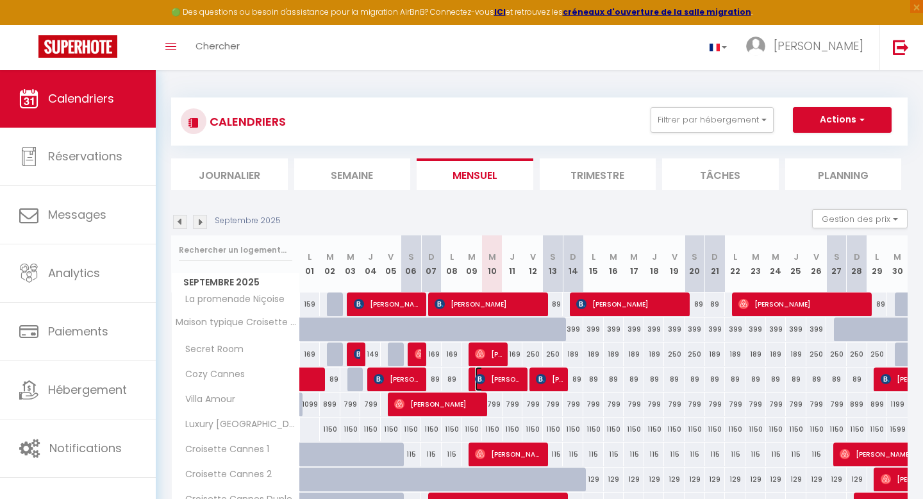
click at [520, 376] on span "[PERSON_NAME]" at bounding box center [499, 379] width 48 height 24
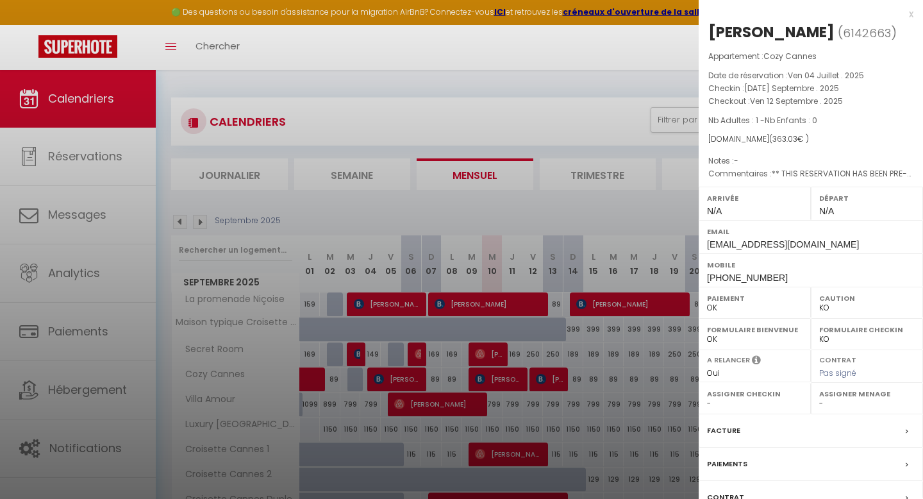
click at [520, 376] on div at bounding box center [461, 249] width 923 height 499
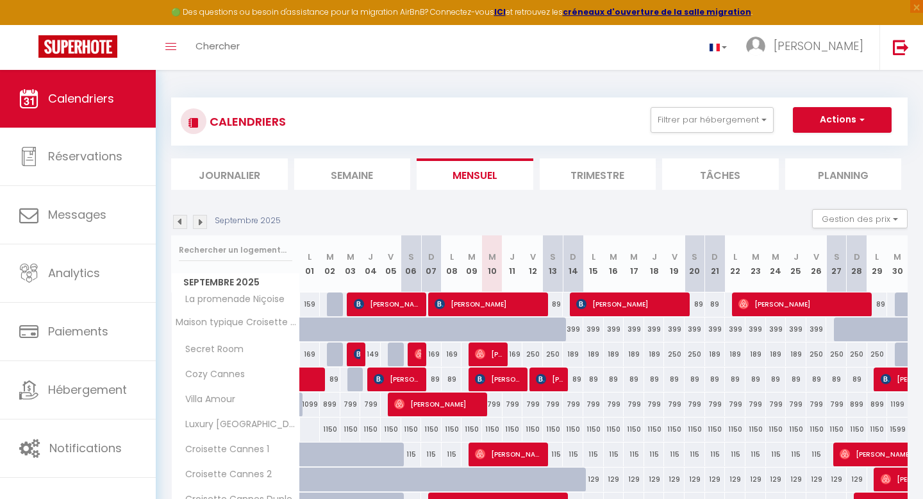
scroll to position [29, 0]
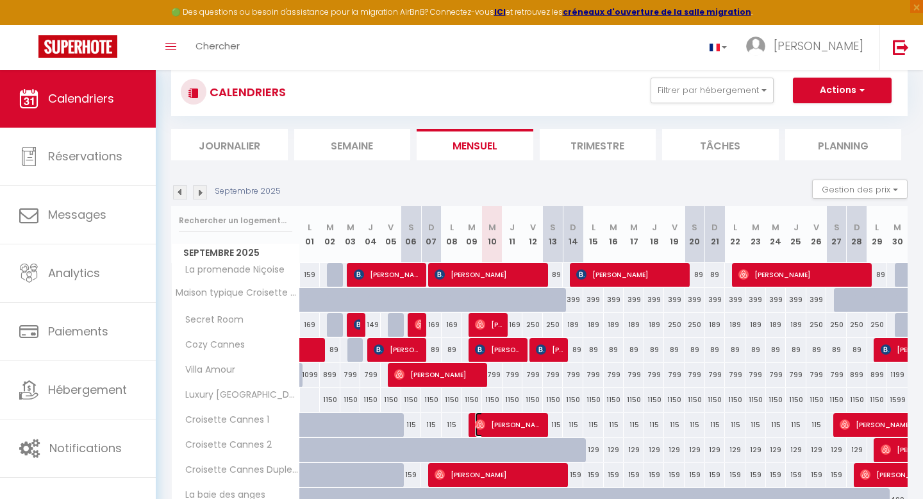
click at [500, 426] on span "[PERSON_NAME]" at bounding box center [509, 424] width 69 height 24
select select "OK"
select select "1"
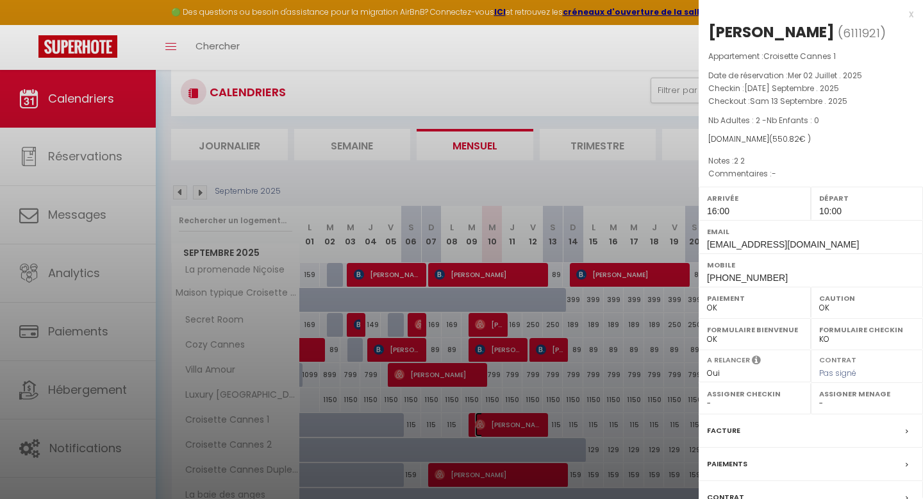
scroll to position [96, 0]
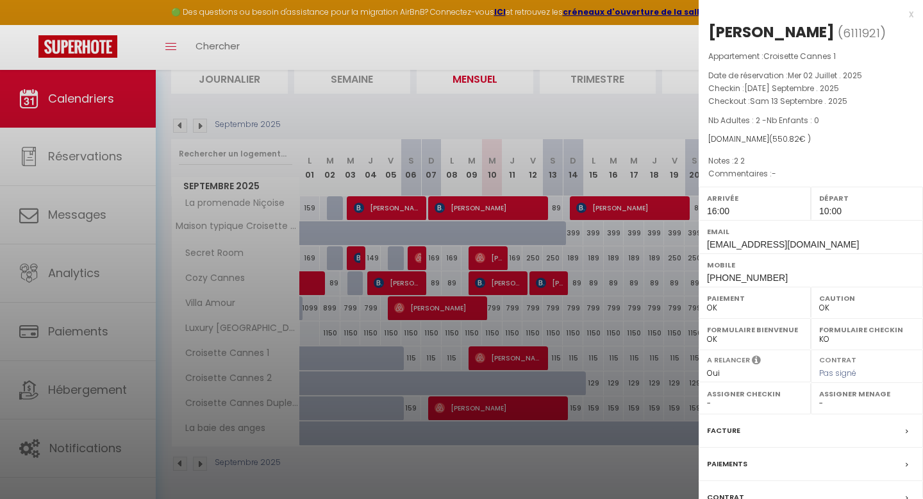
click at [503, 413] on div at bounding box center [461, 249] width 923 height 499
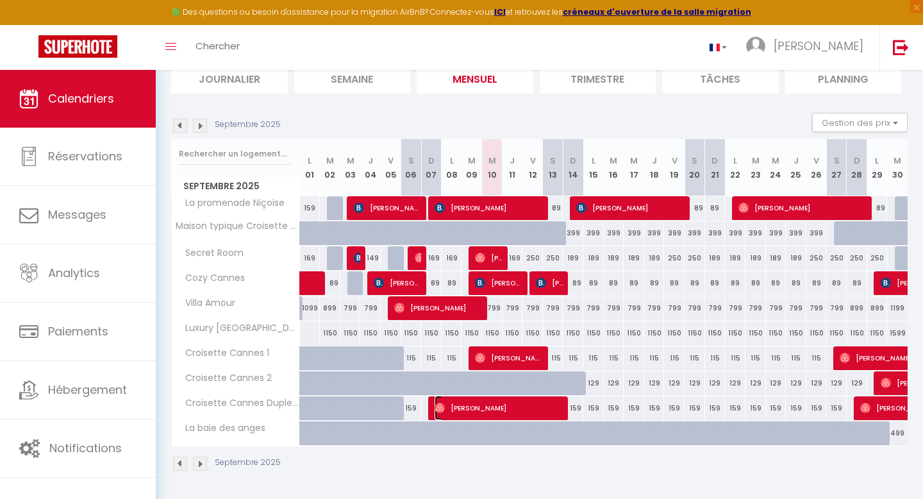
click at [503, 413] on span "[PERSON_NAME]" at bounding box center [499, 407] width 130 height 24
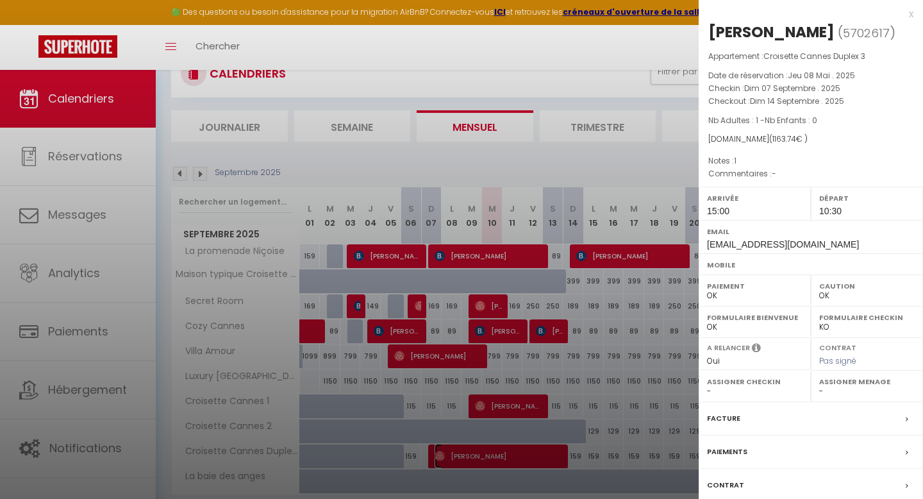
scroll to position [0, 0]
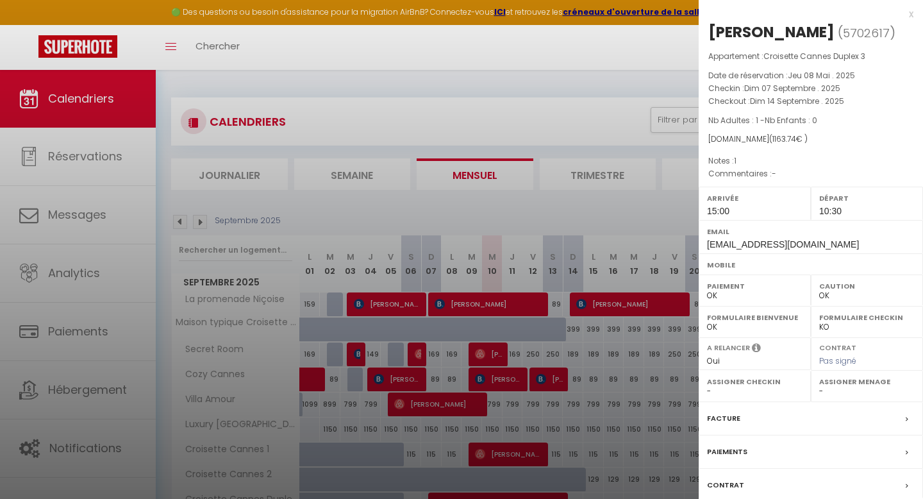
click at [459, 126] on div at bounding box center [461, 249] width 923 height 499
